Goal: Book appointment/travel/reservation

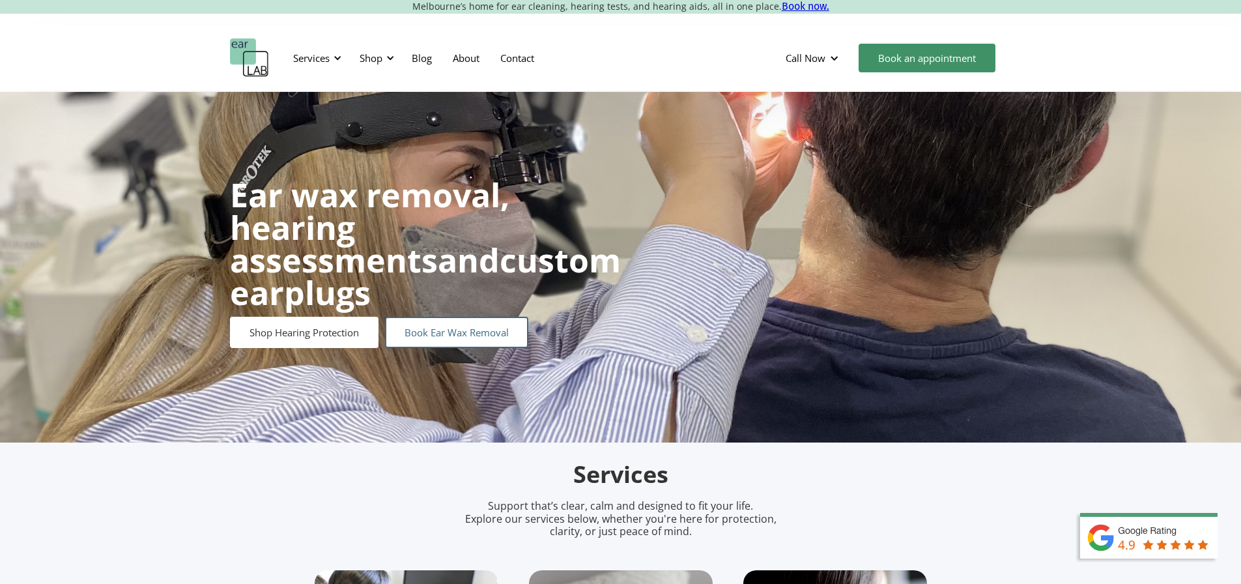
click at [481, 317] on link "Book Ear Wax Removal" at bounding box center [456, 332] width 143 height 31
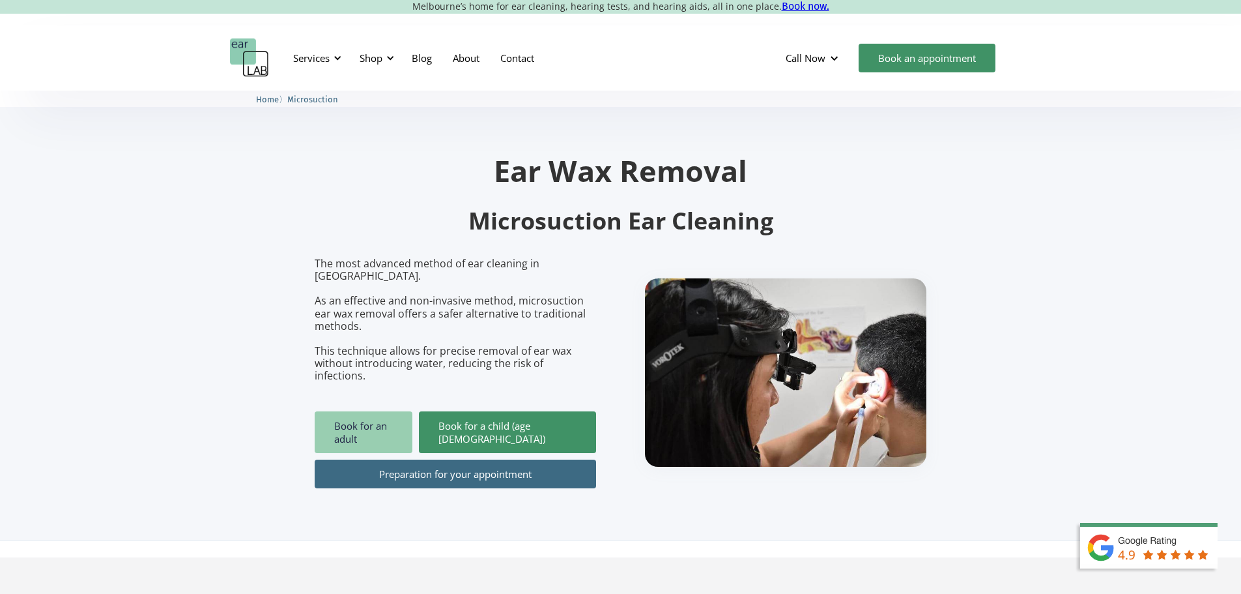
click at [356, 411] on link "Book for an adult" at bounding box center [364, 432] width 98 height 42
click at [256, 47] on img "home" at bounding box center [249, 57] width 39 height 39
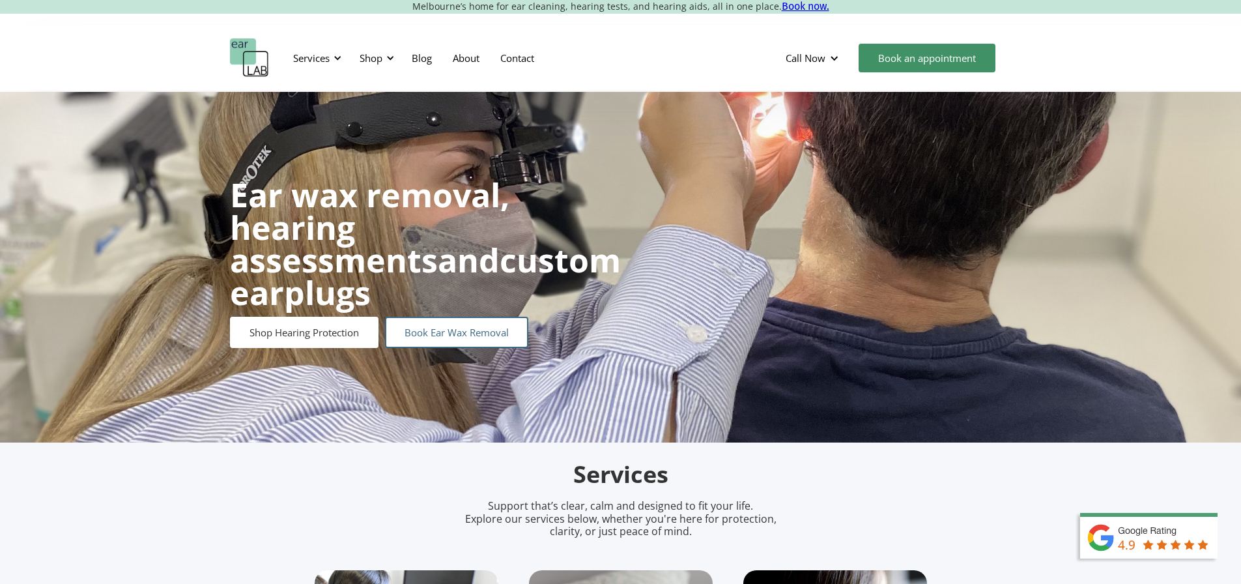
click at [460, 317] on link "Book Ear Wax Removal" at bounding box center [456, 332] width 143 height 31
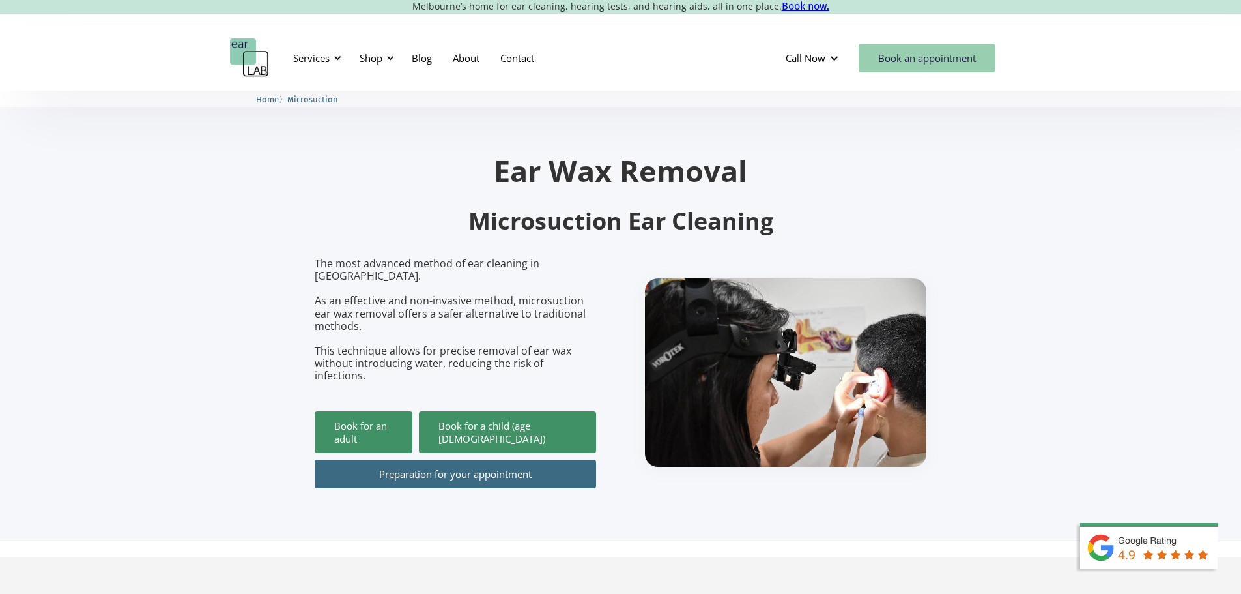
click at [921, 61] on link "Book an appointment" at bounding box center [927, 58] width 137 height 29
click at [242, 46] on img "home" at bounding box center [249, 57] width 39 height 39
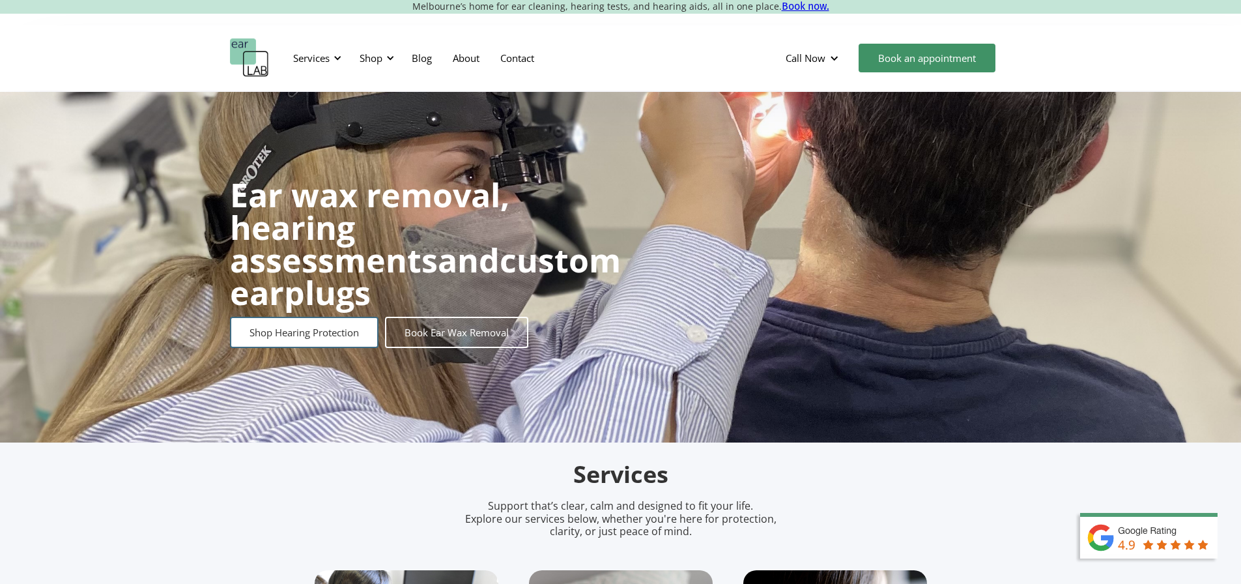
click at [366, 323] on link "Shop Hearing Protection" at bounding box center [304, 332] width 149 height 31
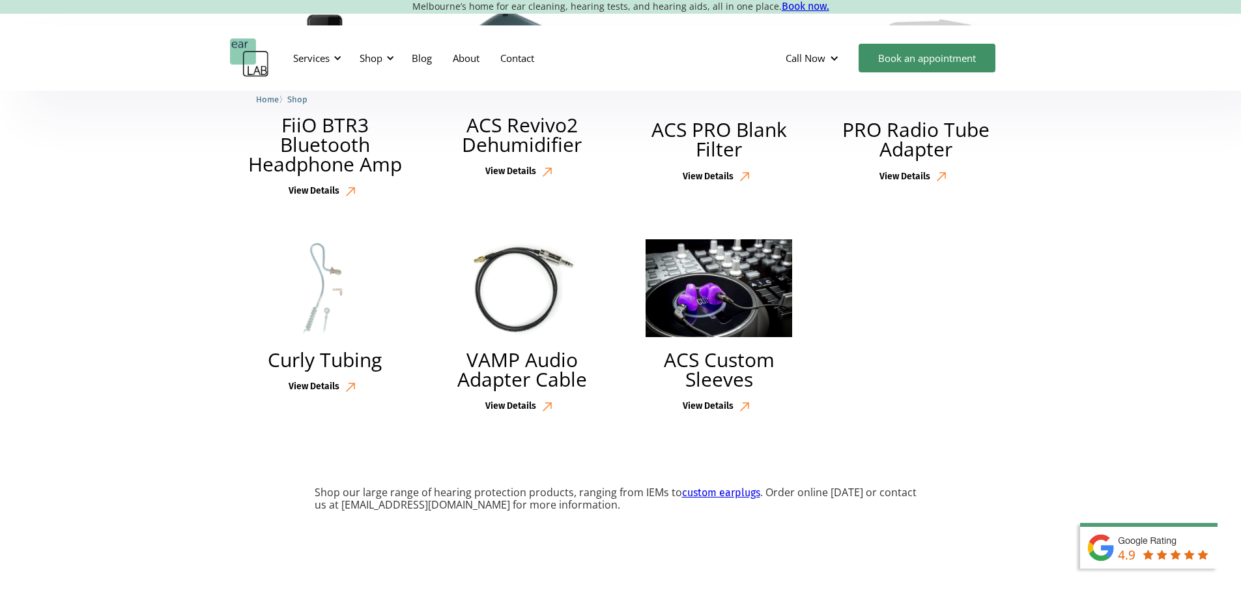
scroll to position [2997, 0]
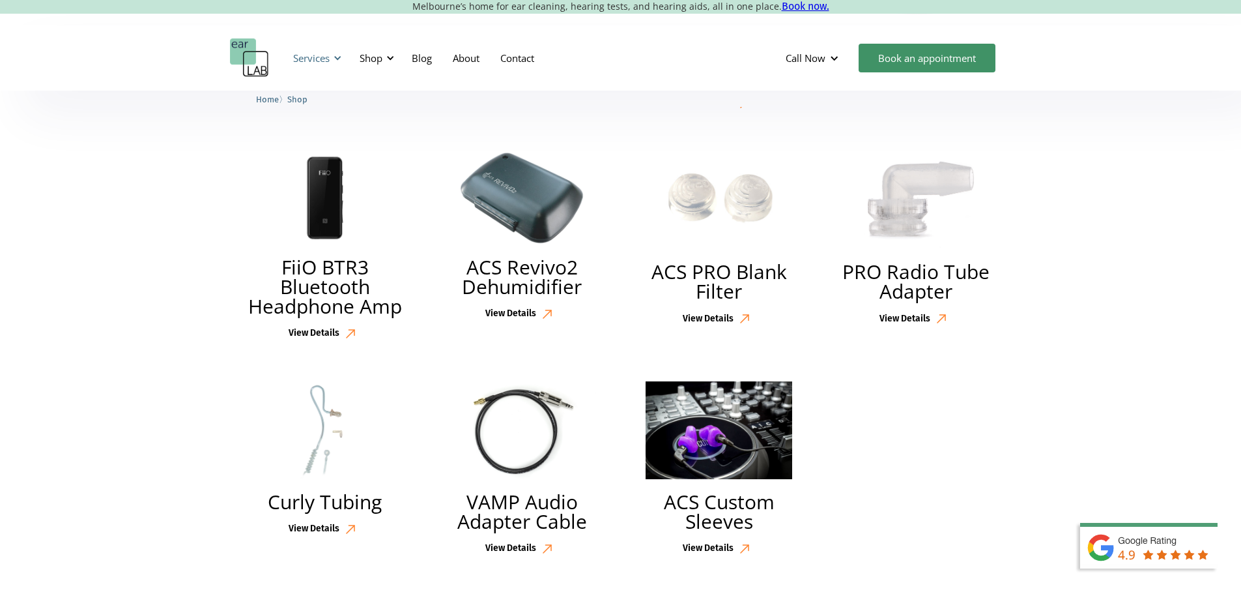
click at [339, 60] on div at bounding box center [337, 57] width 9 height 9
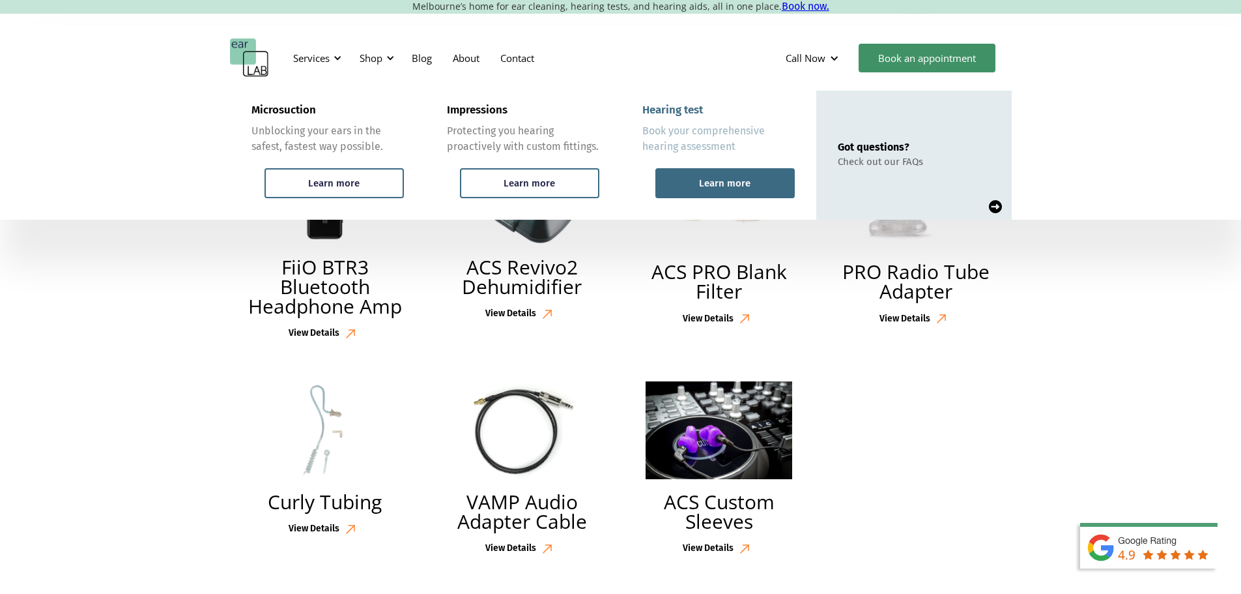
click at [737, 179] on div "Learn more" at bounding box center [724, 183] width 51 height 12
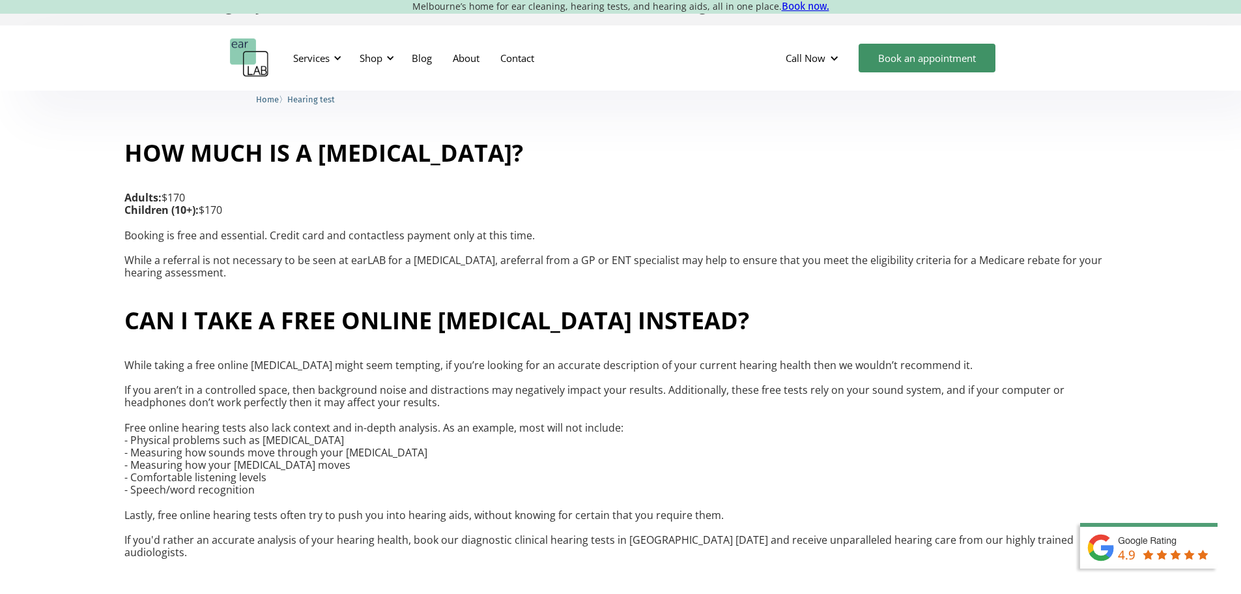
scroll to position [2867, 0]
